Goal: Transaction & Acquisition: Purchase product/service

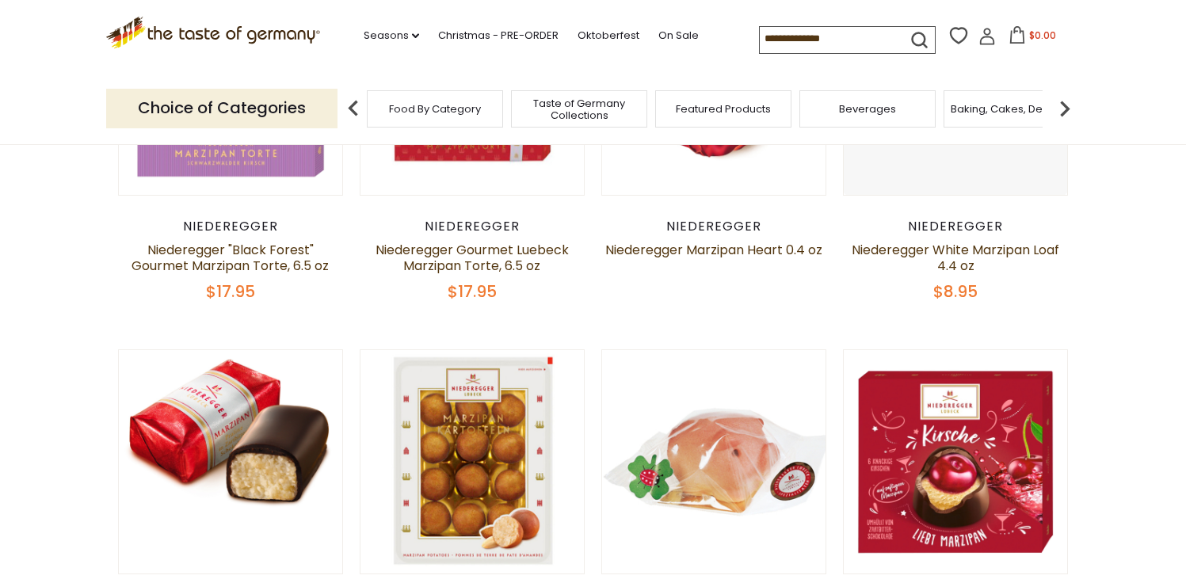
scroll to position [310, 0]
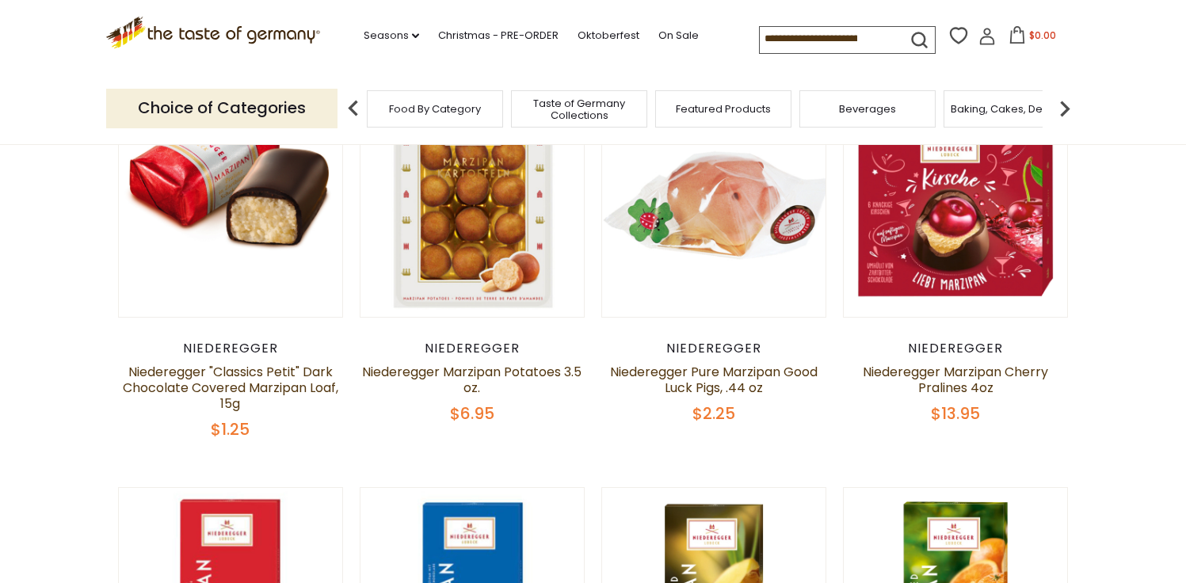
scroll to position [566, 0]
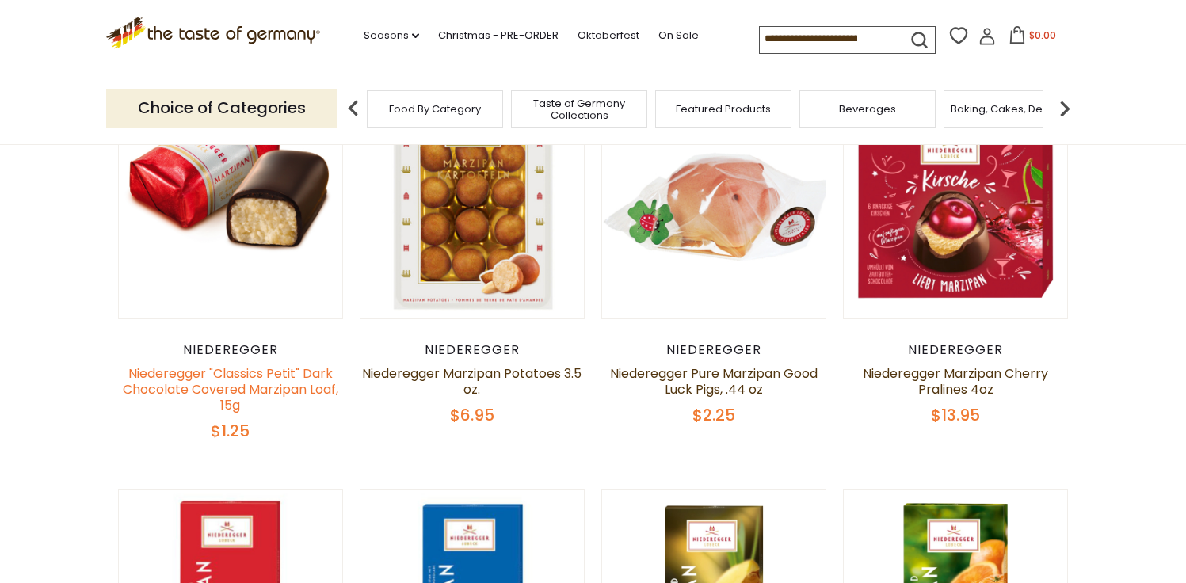
click at [308, 387] on link "Niederegger "Classics Petit" Dark Chocolate Covered Marzipan Loaf, 15g" at bounding box center [230, 389] width 215 height 50
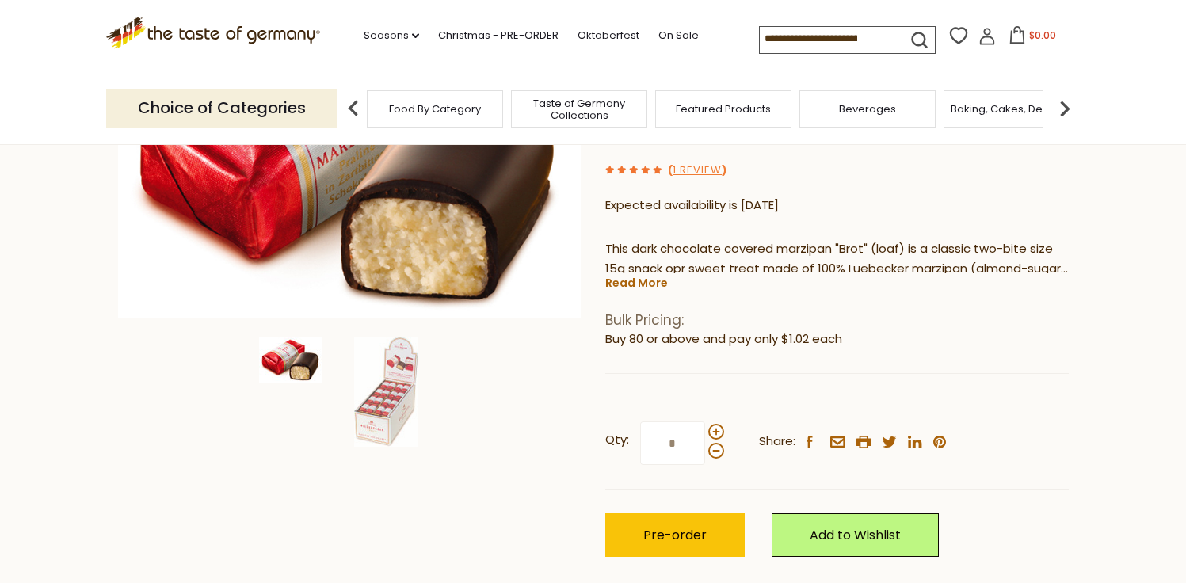
scroll to position [239, 0]
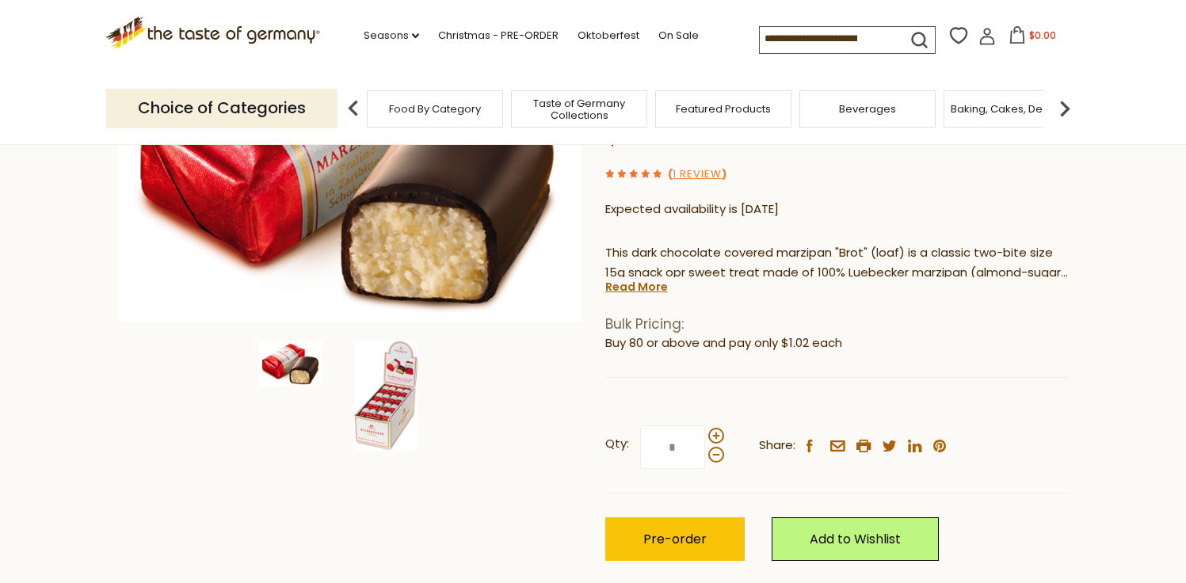
click at [390, 417] on img at bounding box center [385, 396] width 63 height 110
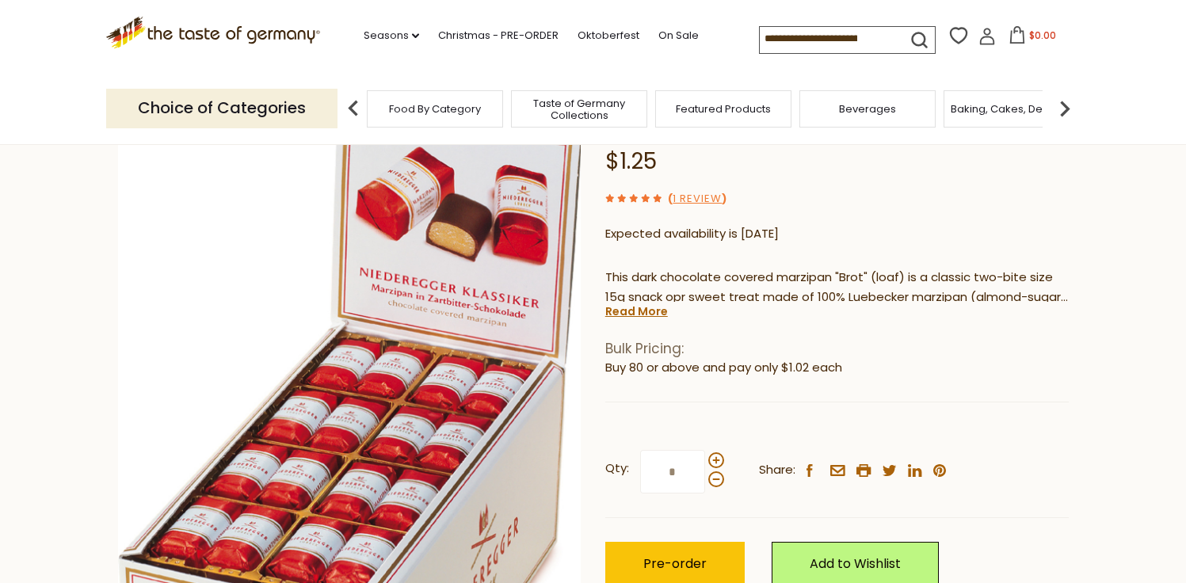
scroll to position [173, 0]
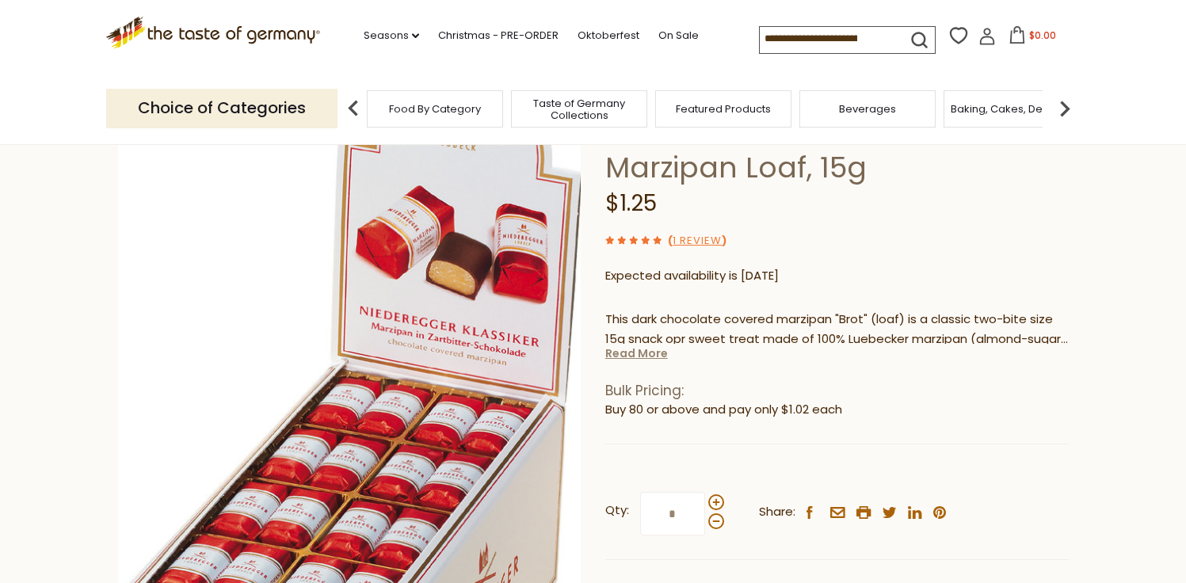
click at [645, 355] on link "Read More" at bounding box center [636, 353] width 63 height 16
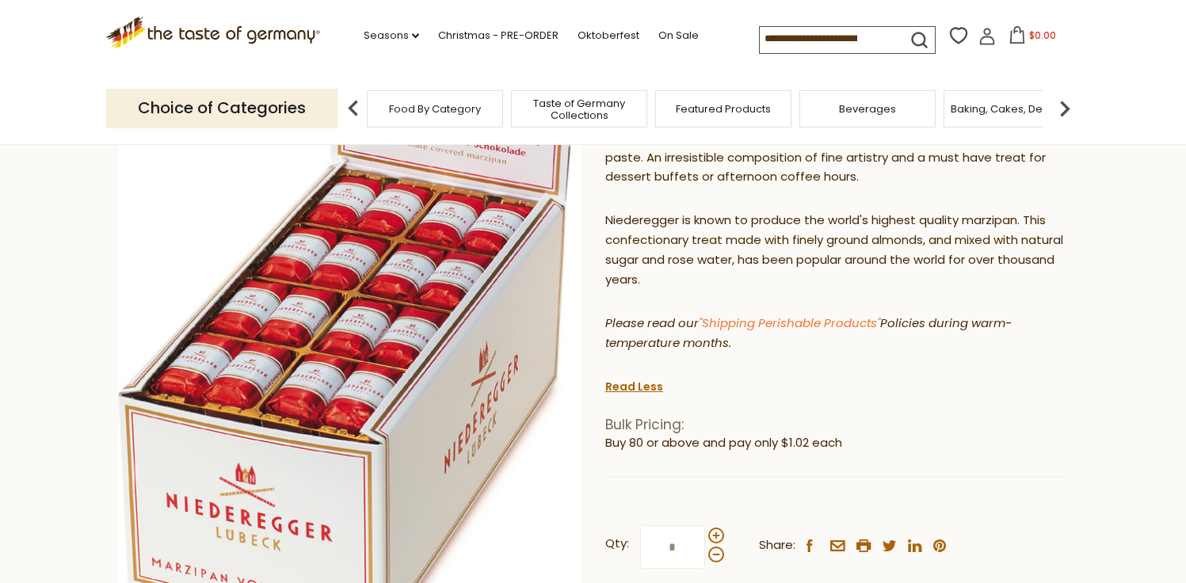
scroll to position [372, 0]
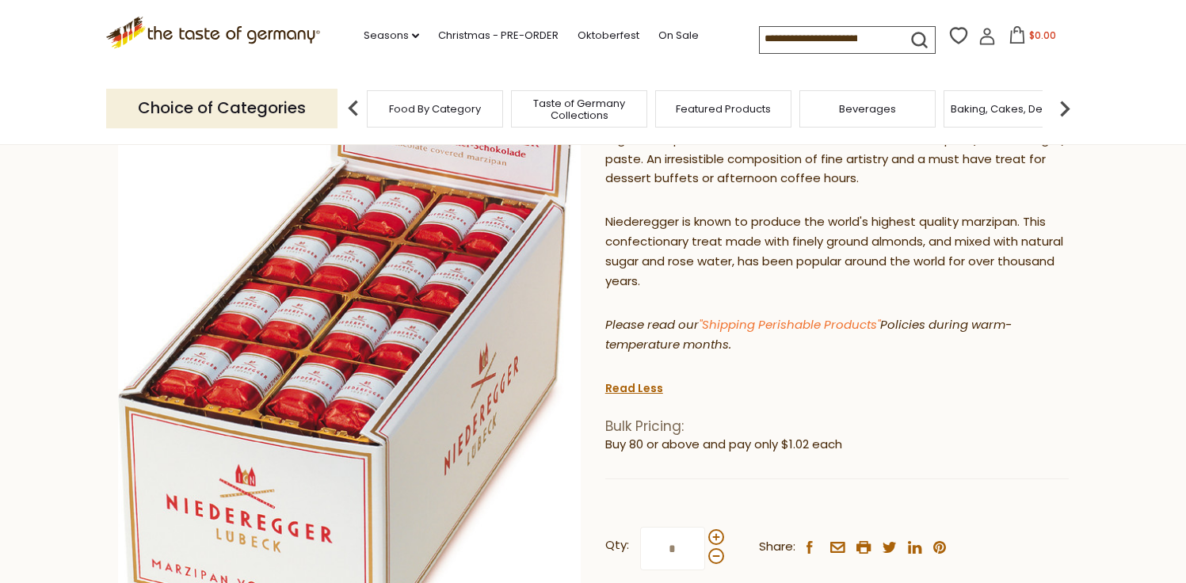
drag, startPoint x: 676, startPoint y: 556, endPoint x: 642, endPoint y: 554, distance: 34.9
click at [641, 554] on input "*" at bounding box center [672, 549] width 65 height 44
type input "***"
click at [824, 440] on li "Buy 80 or above and pay only $1.02 each" at bounding box center [836, 445] width 463 height 20
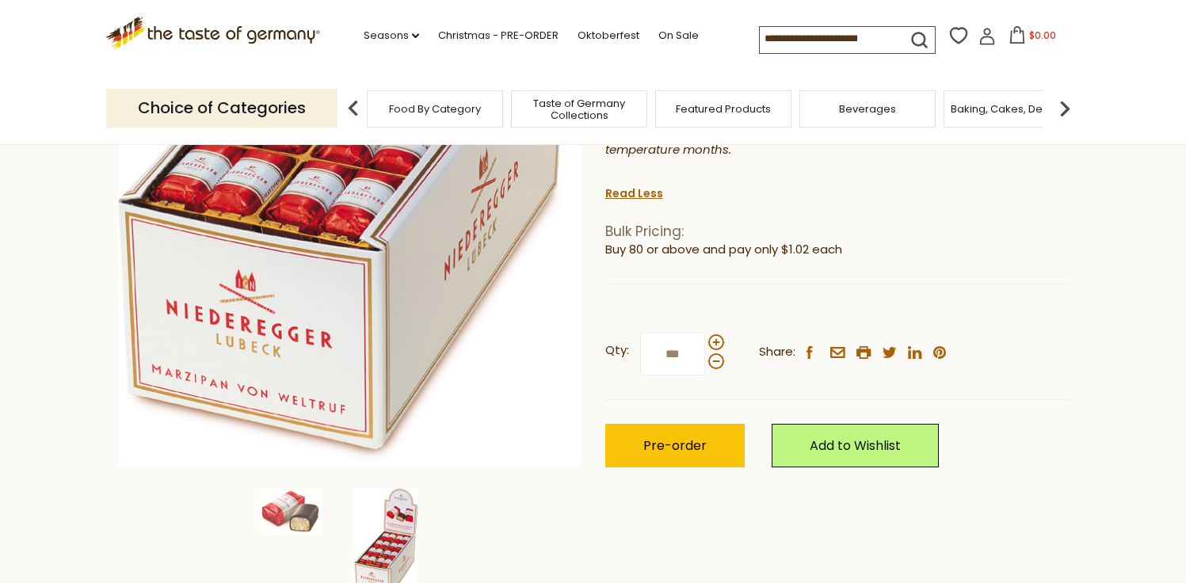
scroll to position [0, 0]
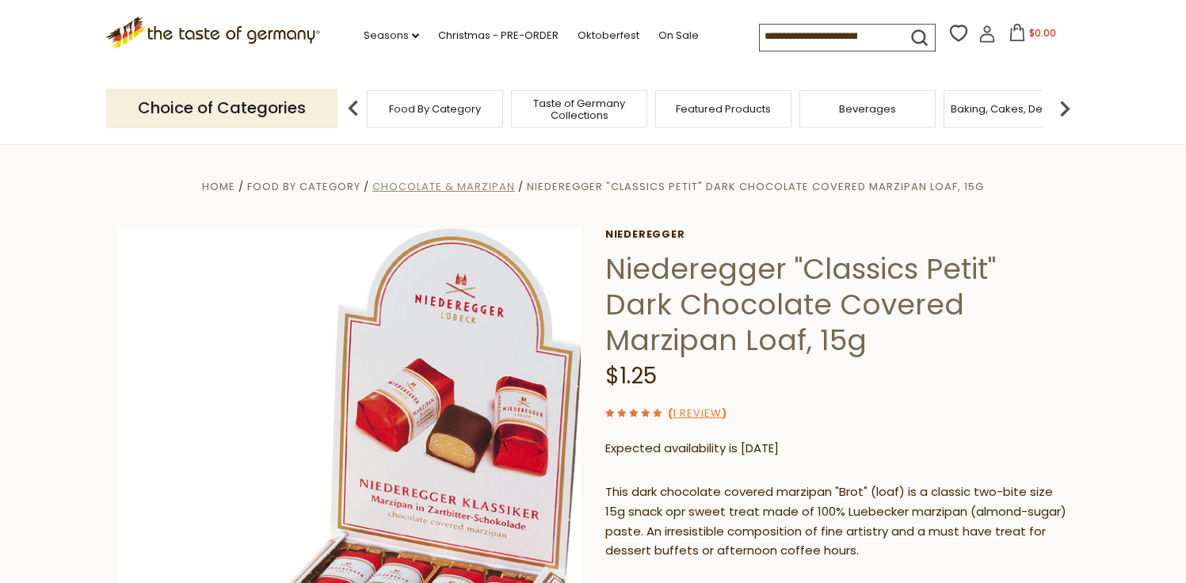
click at [439, 192] on span "Chocolate & Marzipan" at bounding box center [443, 186] width 143 height 15
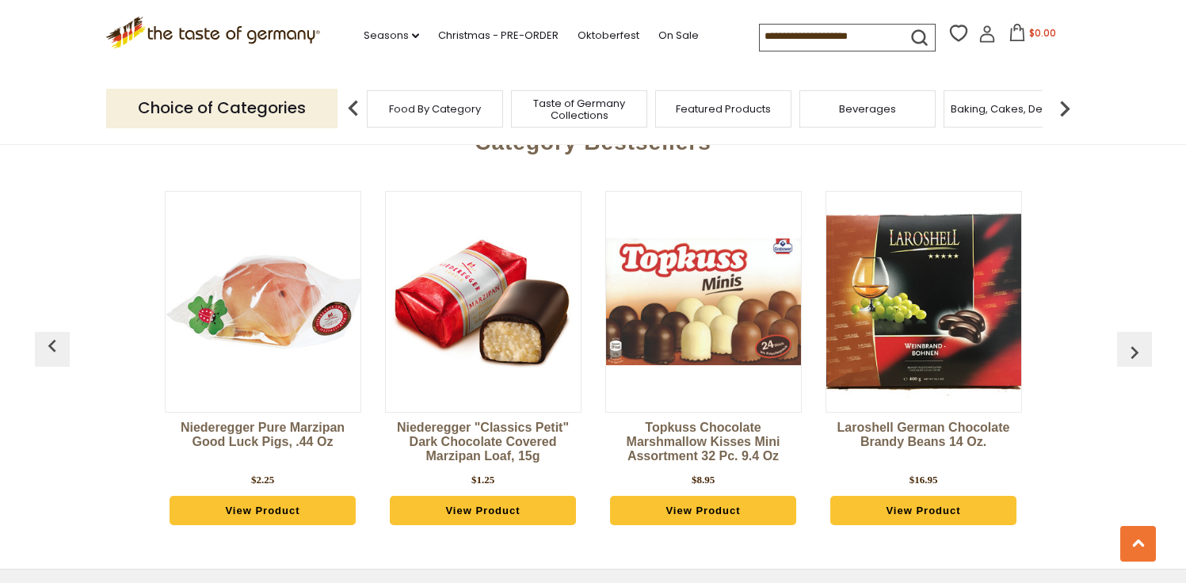
scroll to position [686, 0]
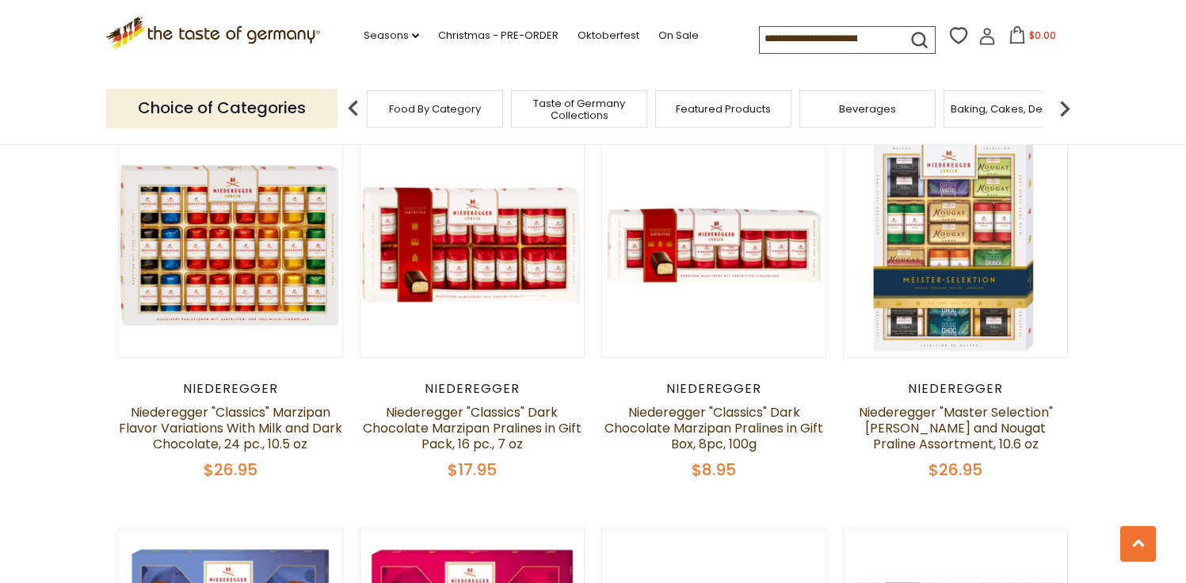
scroll to position [2455, 0]
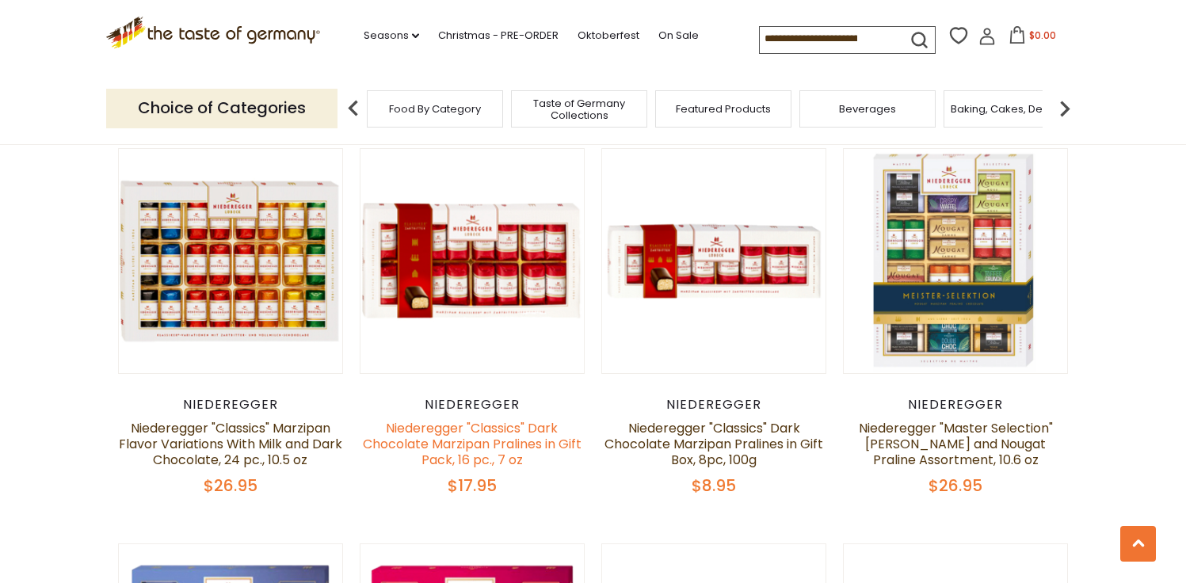
click at [467, 441] on link "Niederegger "Classics" Dark Chocolate Marzipan Pralines in Gift Pack, 16 pc., 7…" at bounding box center [472, 444] width 219 height 50
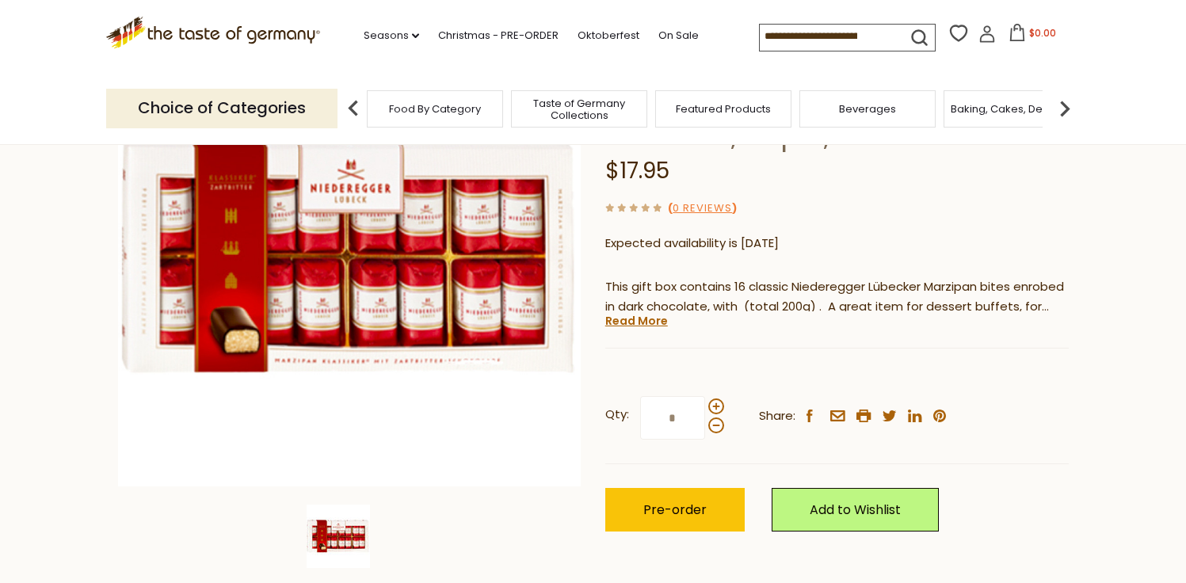
scroll to position [198, 0]
